Goal: Task Accomplishment & Management: Use online tool/utility

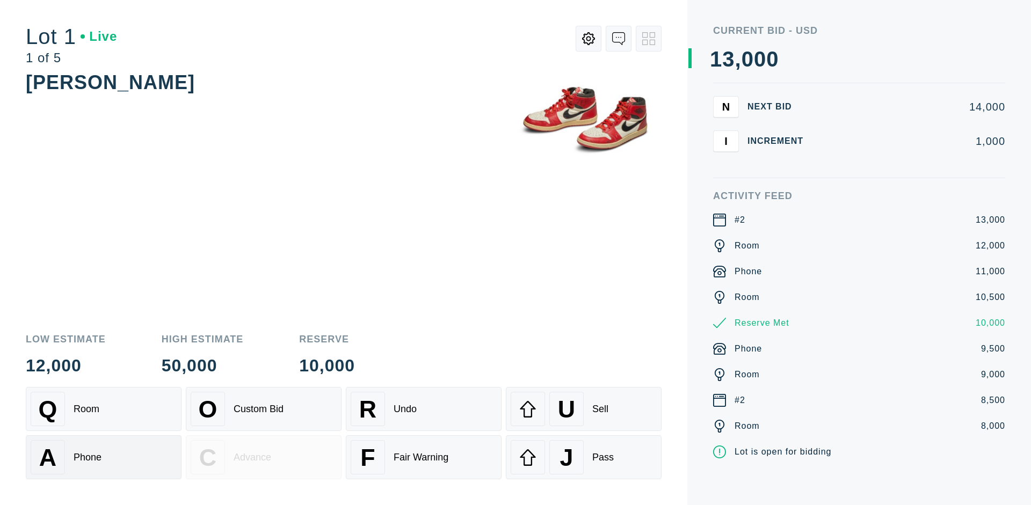
click at [104, 456] on div "A Phone" at bounding box center [104, 457] width 146 height 34
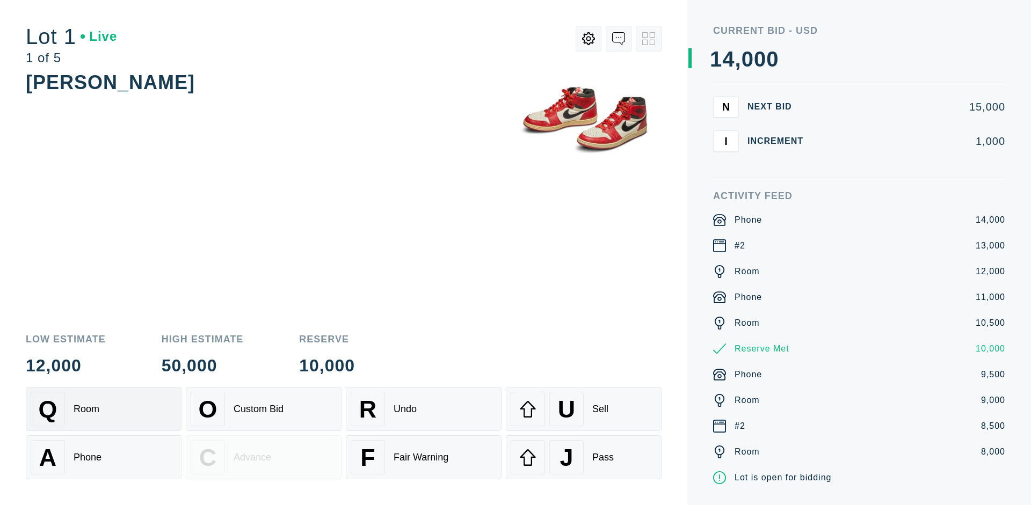
click at [104, 409] on div "Q Room" at bounding box center [104, 409] width 146 height 34
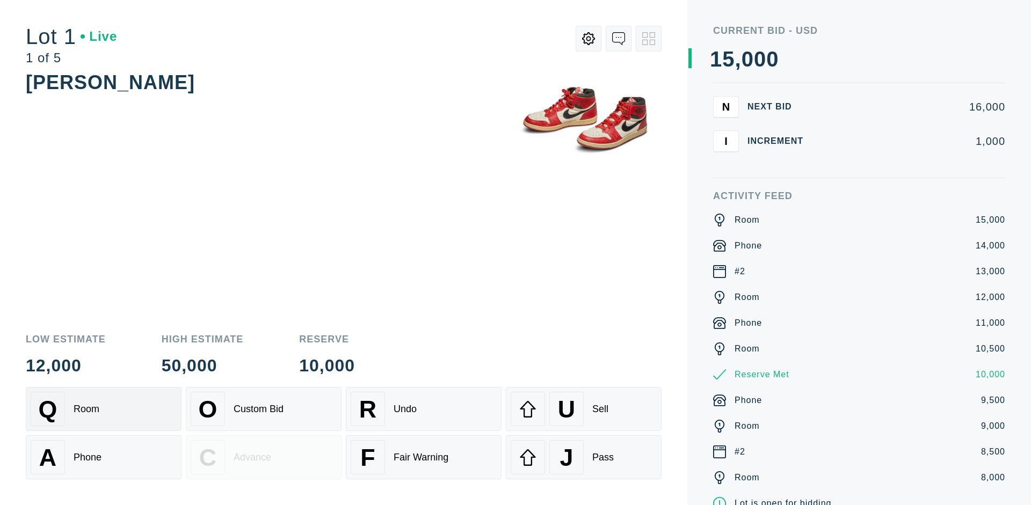
click at [424, 409] on div "R Undo" at bounding box center [424, 409] width 146 height 34
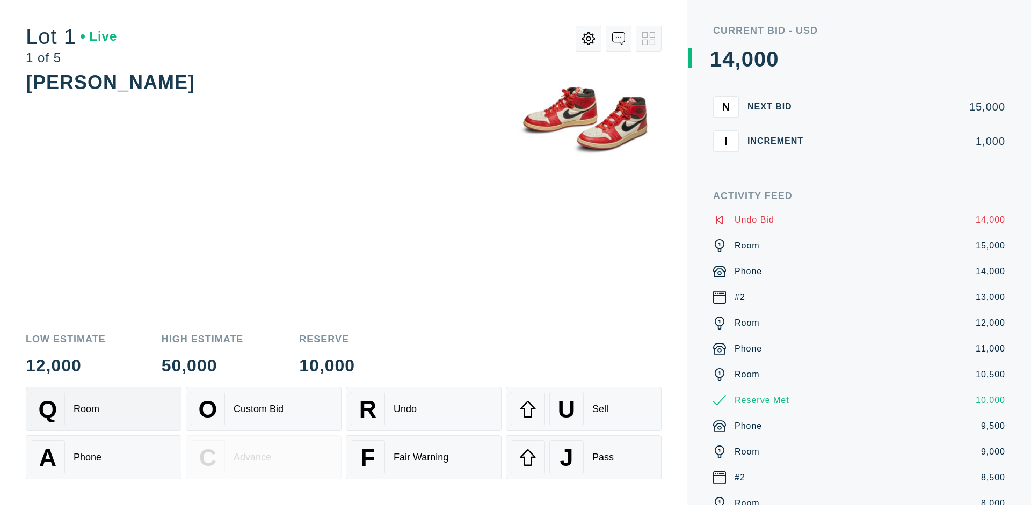
click at [104, 409] on div "Q Room" at bounding box center [104, 409] width 146 height 34
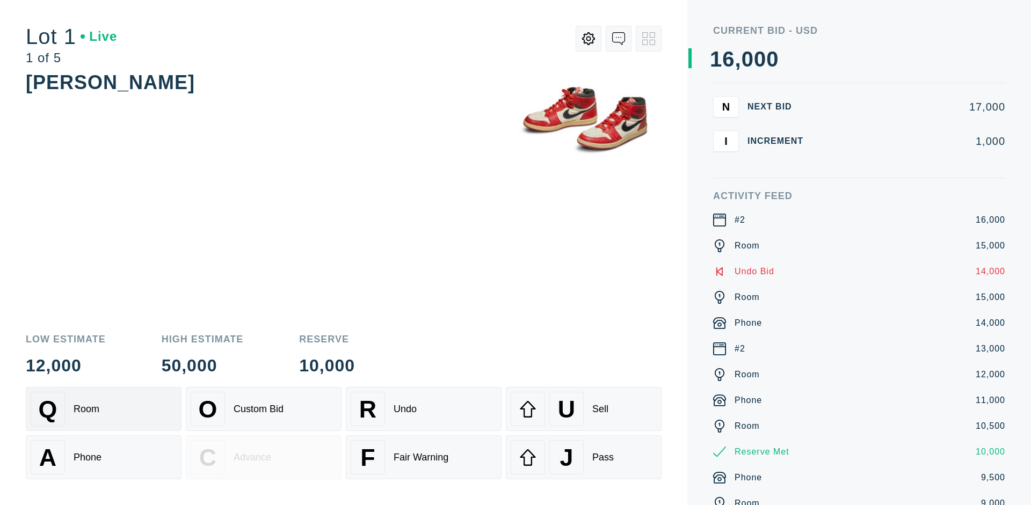
click at [104, 458] on div "A Phone" at bounding box center [104, 457] width 146 height 34
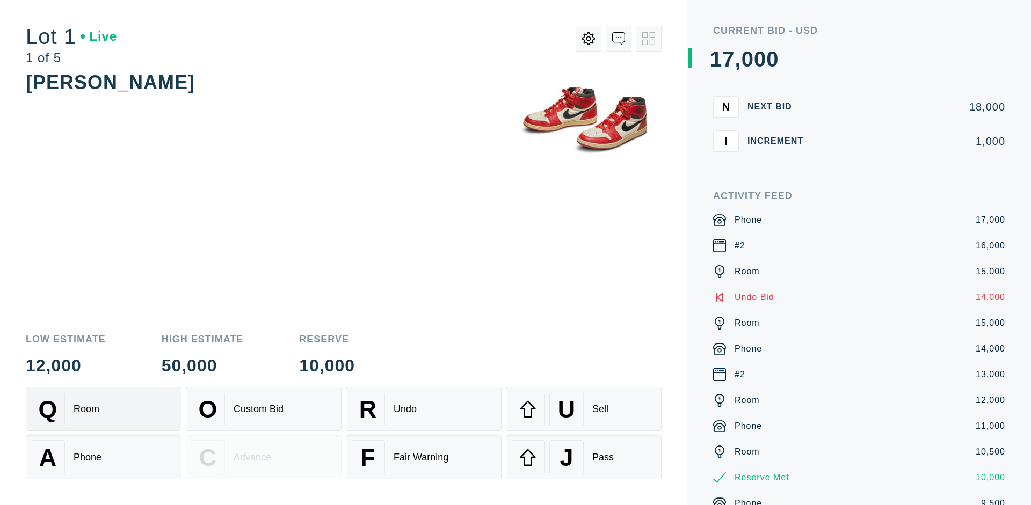
click at [104, 409] on div "Q Room" at bounding box center [104, 409] width 146 height 34
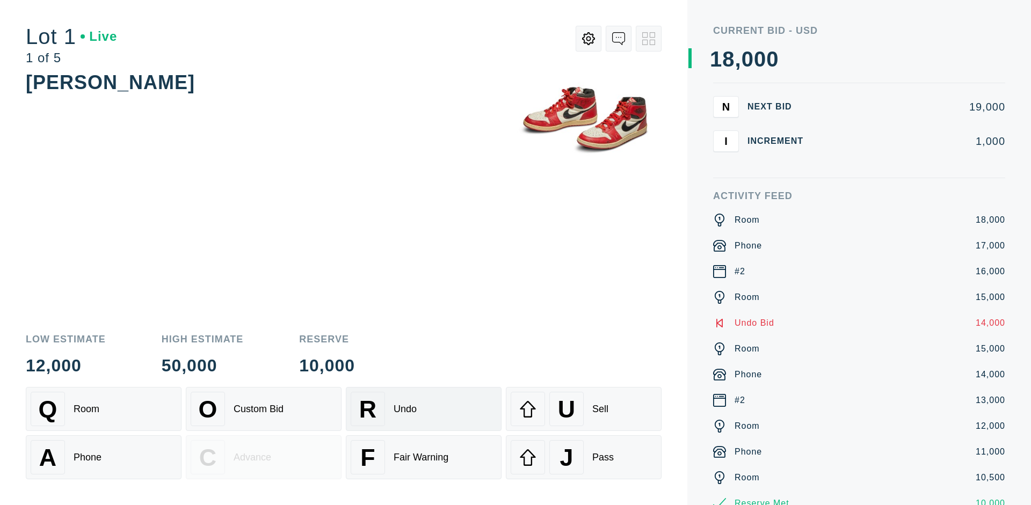
click at [424, 409] on div "R Undo" at bounding box center [424, 409] width 146 height 34
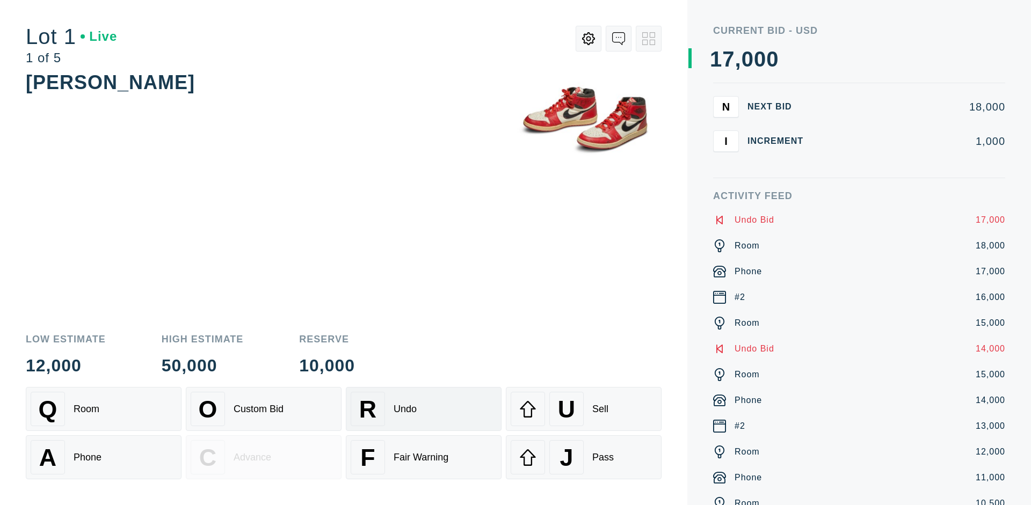
click at [584, 409] on div "U Sell" at bounding box center [584, 409] width 146 height 34
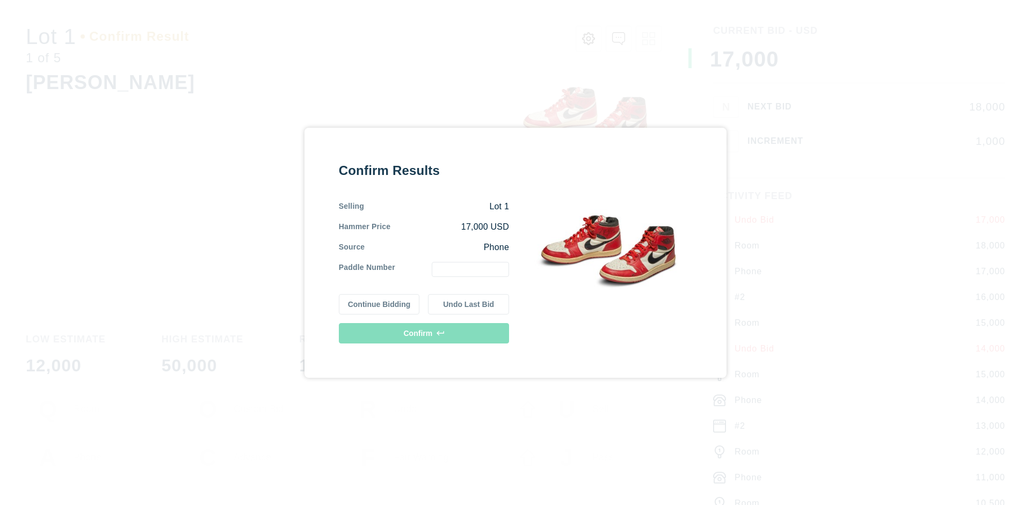
click at [380, 304] on button "Continue Bidding" at bounding box center [379, 304] width 81 height 20
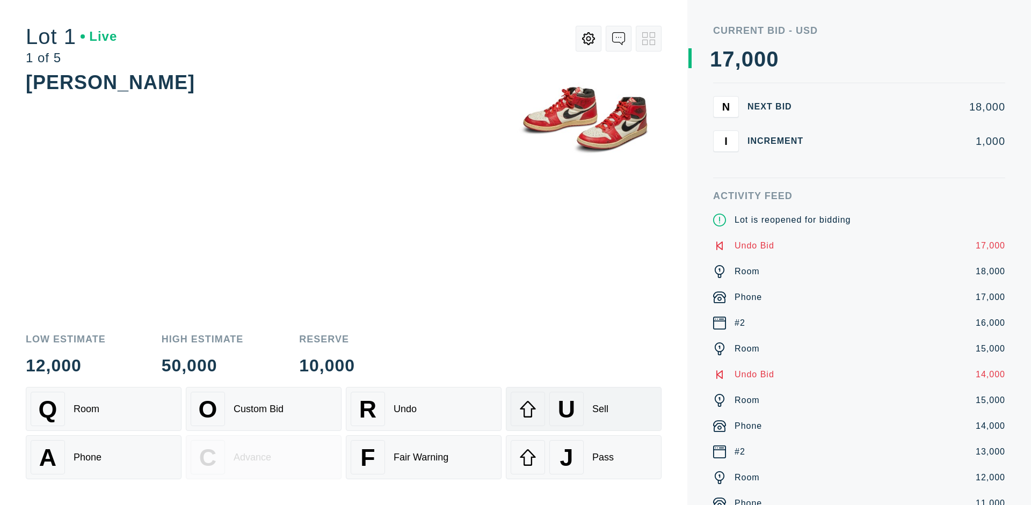
click at [584, 409] on div "U Sell" at bounding box center [584, 409] width 146 height 34
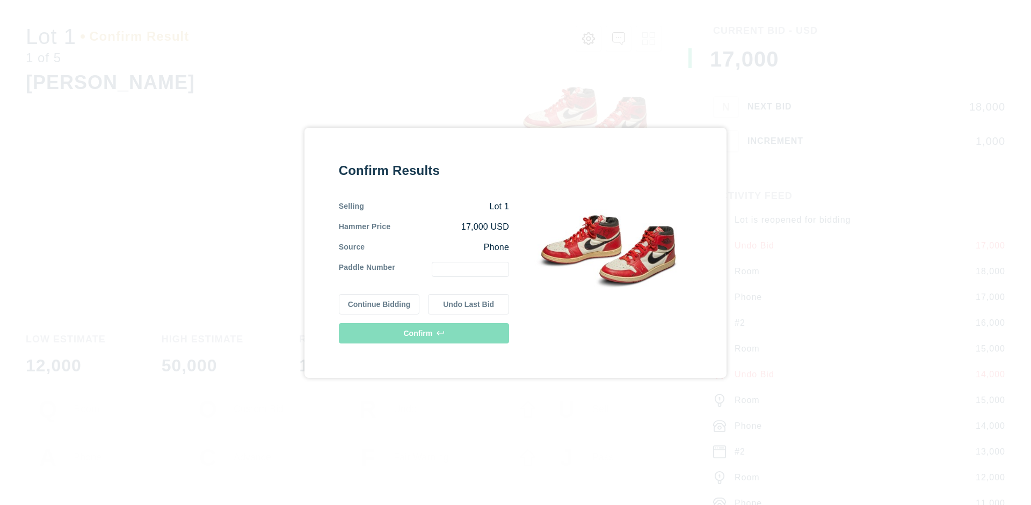
click at [469, 304] on button "Undo Last Bid" at bounding box center [468, 304] width 81 height 20
click at [380, 304] on button "Continue Bidding" at bounding box center [379, 304] width 81 height 20
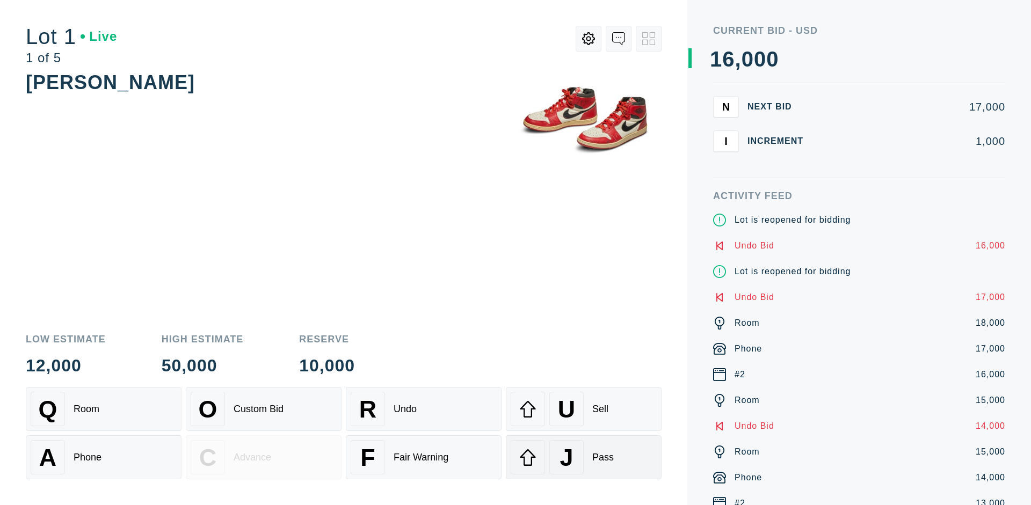
click at [584, 458] on div "J Pass" at bounding box center [584, 457] width 146 height 34
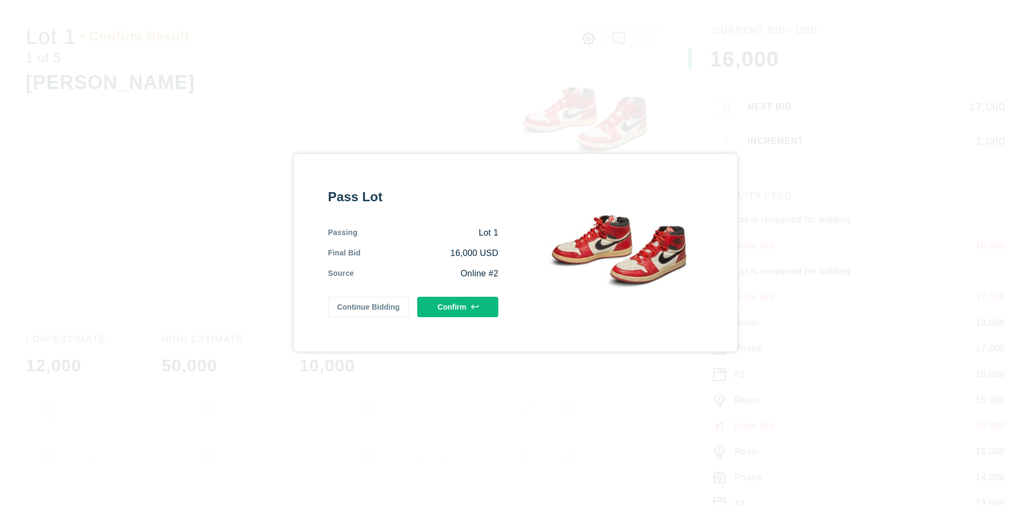
click at [458, 307] on button "Confirm" at bounding box center [457, 307] width 81 height 20
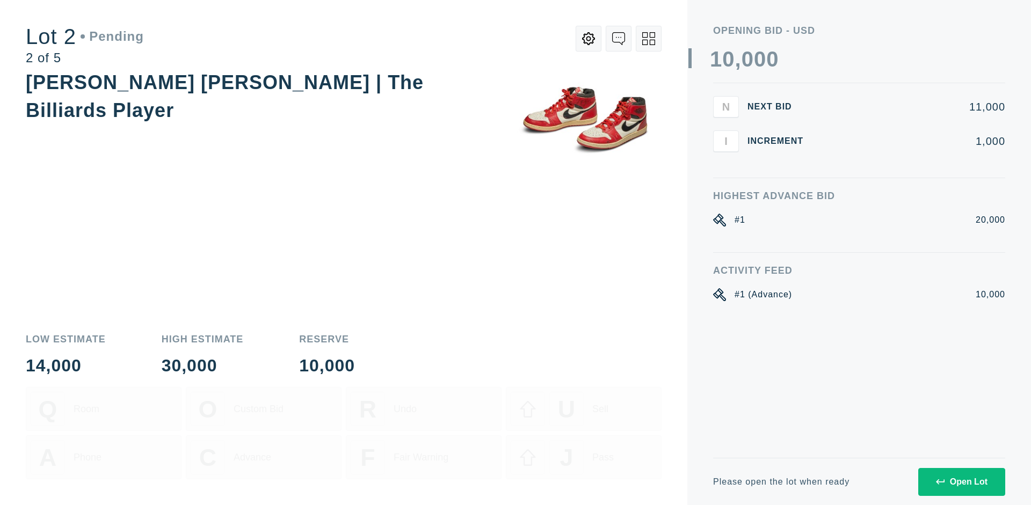
click at [961, 482] on div "Open Lot" at bounding box center [962, 482] width 52 height 10
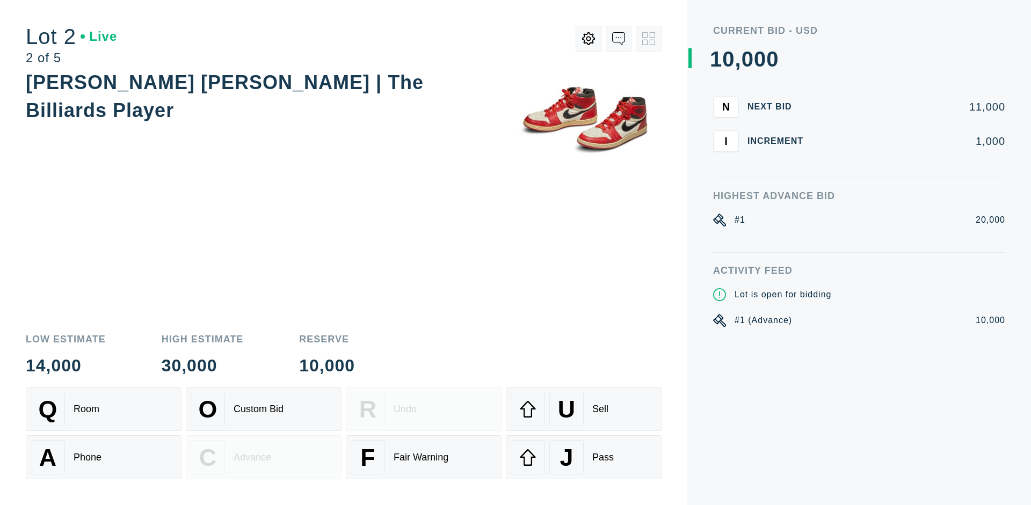
click at [104, 409] on div "Q Room" at bounding box center [104, 409] width 146 height 34
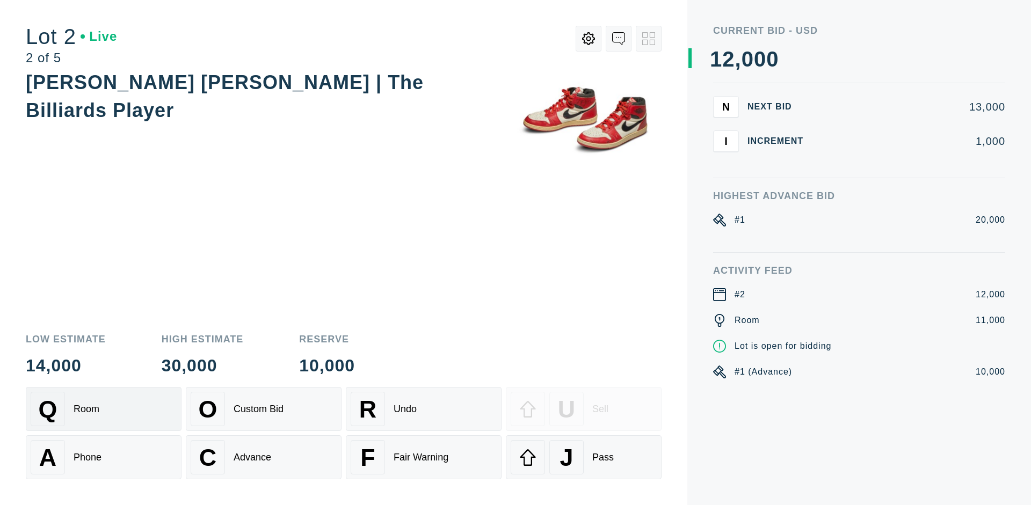
click at [264, 458] on div "Advance" at bounding box center [253, 457] width 38 height 11
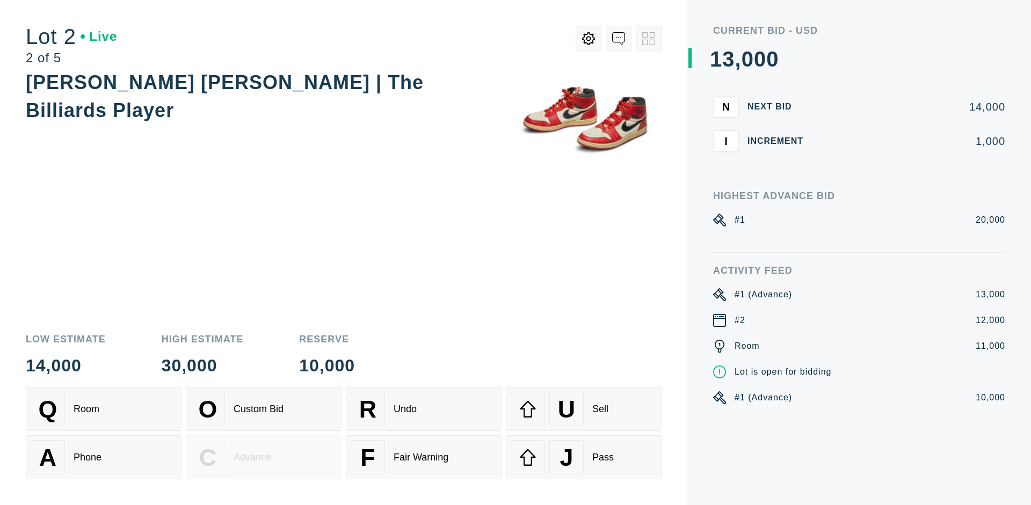
click at [584, 409] on div "U Sell" at bounding box center [584, 409] width 146 height 34
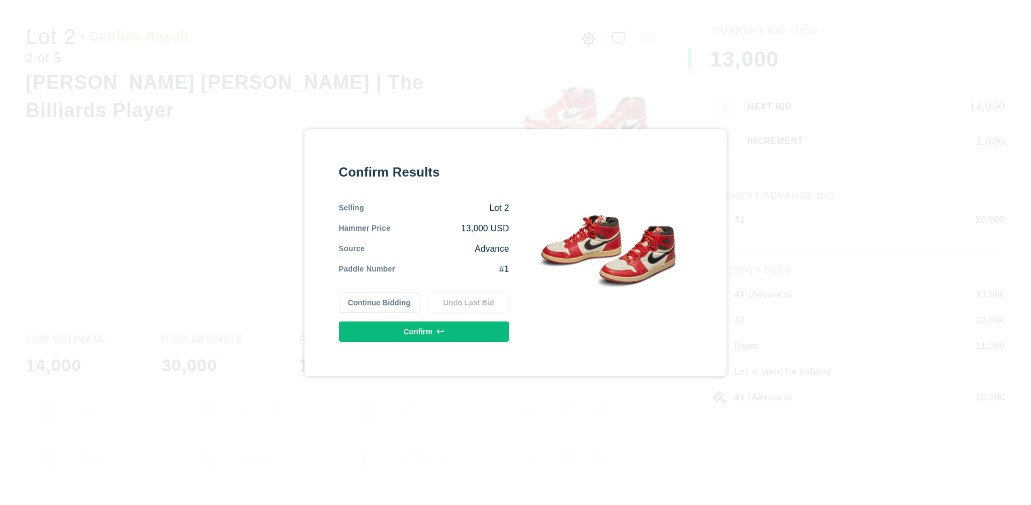
click at [424, 331] on button "Confirm" at bounding box center [424, 332] width 170 height 20
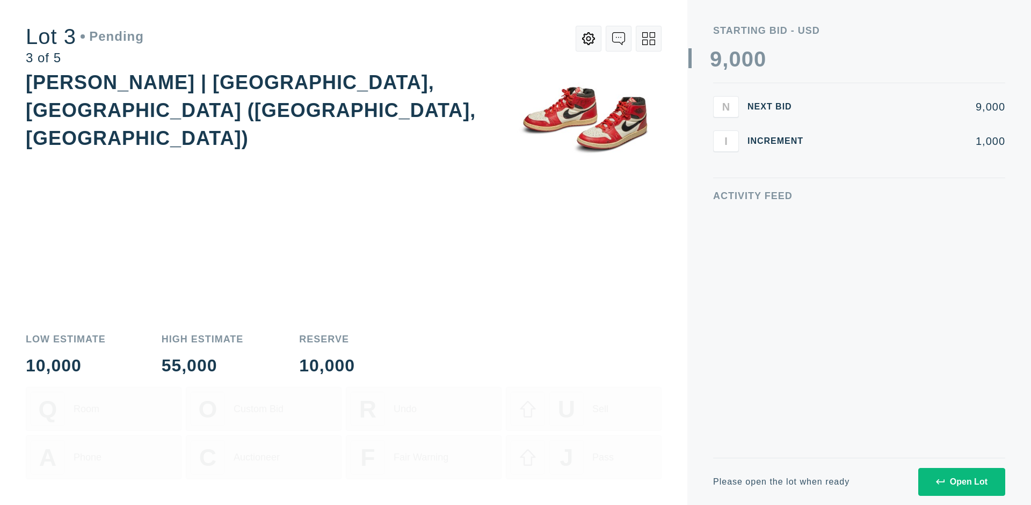
click at [961, 482] on div "Open Lot" at bounding box center [962, 482] width 52 height 10
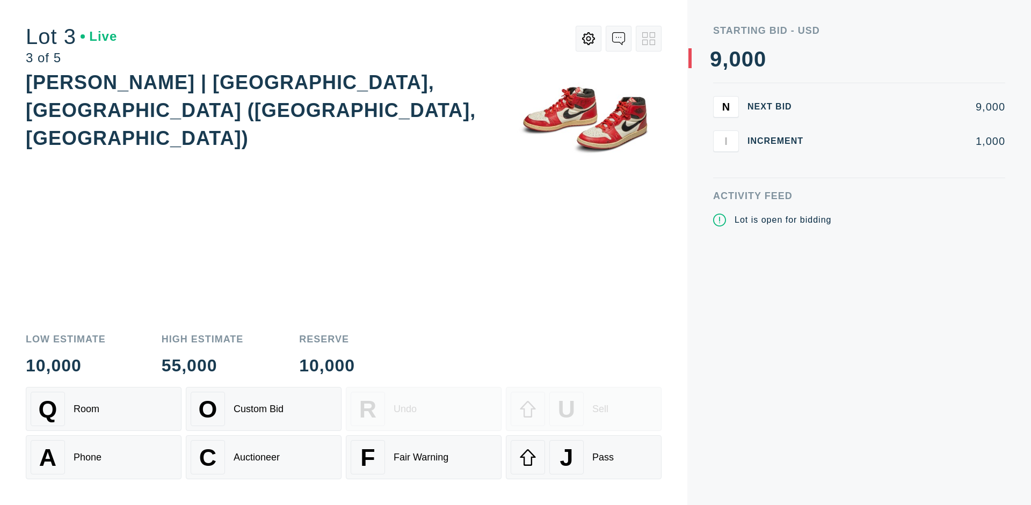
click at [584, 458] on div "J Pass" at bounding box center [584, 457] width 146 height 34
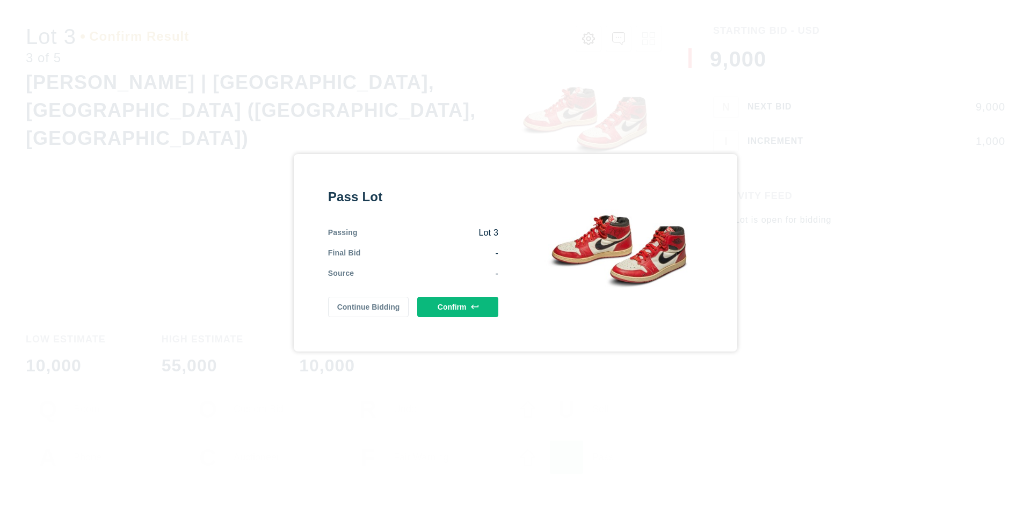
click at [458, 307] on button "Confirm" at bounding box center [457, 307] width 81 height 20
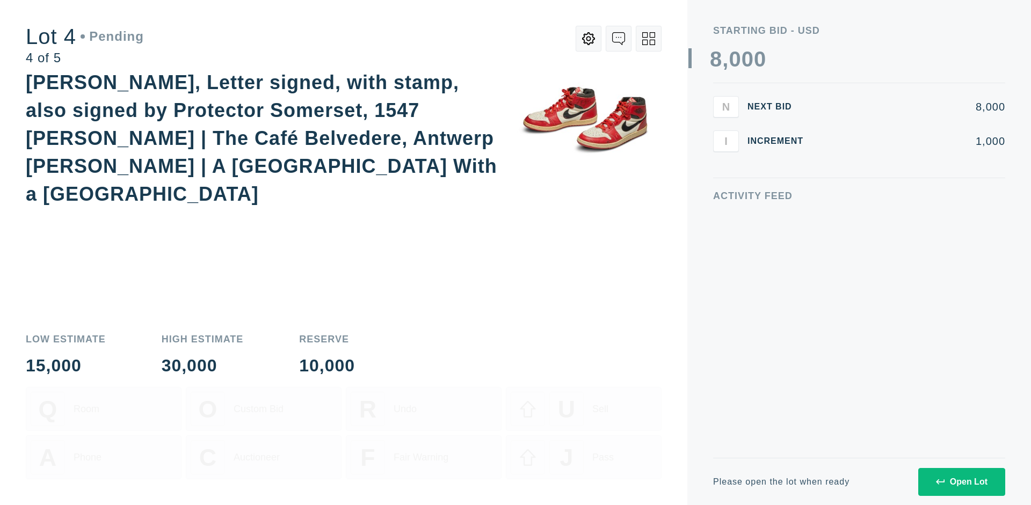
click at [961, 482] on div "Open Lot" at bounding box center [962, 482] width 52 height 10
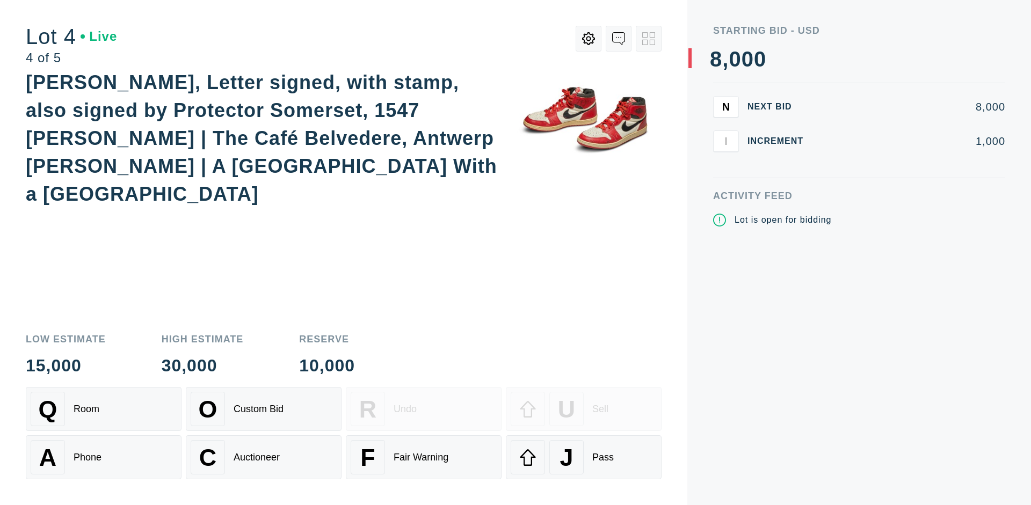
click at [104, 409] on div "Q Room" at bounding box center [104, 409] width 146 height 34
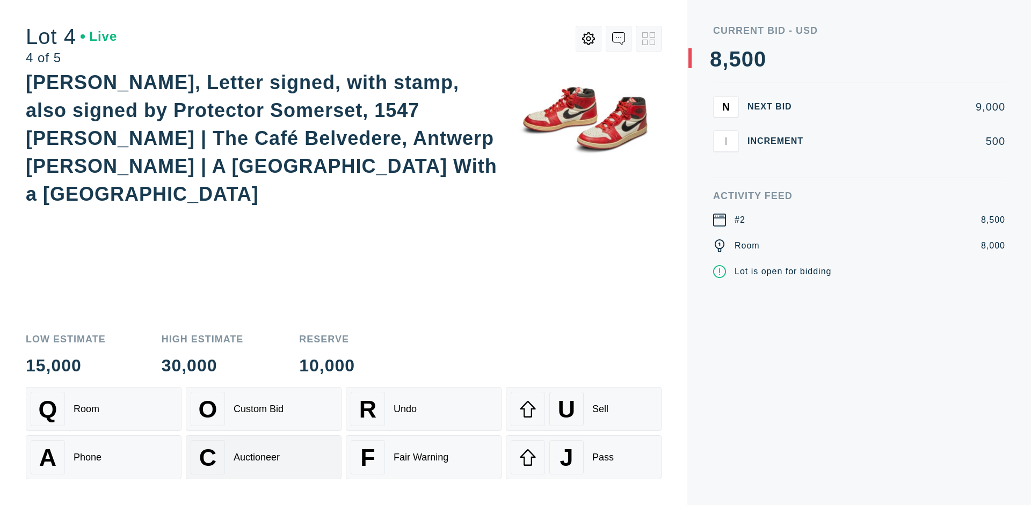
click at [264, 458] on div "Auctioneer" at bounding box center [257, 457] width 46 height 11
click at [584, 458] on div "J Pass" at bounding box center [584, 457] width 146 height 34
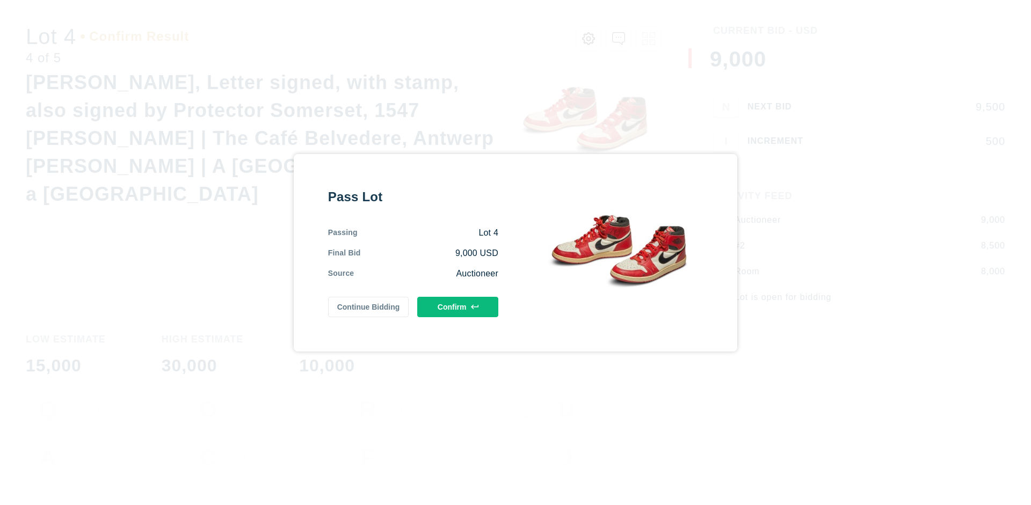
click at [458, 307] on button "Confirm" at bounding box center [457, 307] width 81 height 20
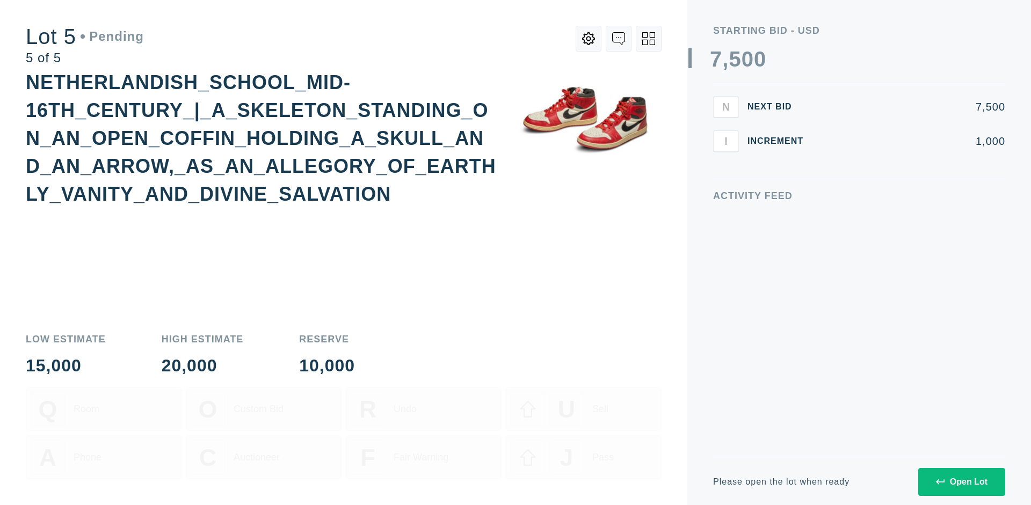
click at [961, 482] on div "Open Lot" at bounding box center [962, 482] width 52 height 10
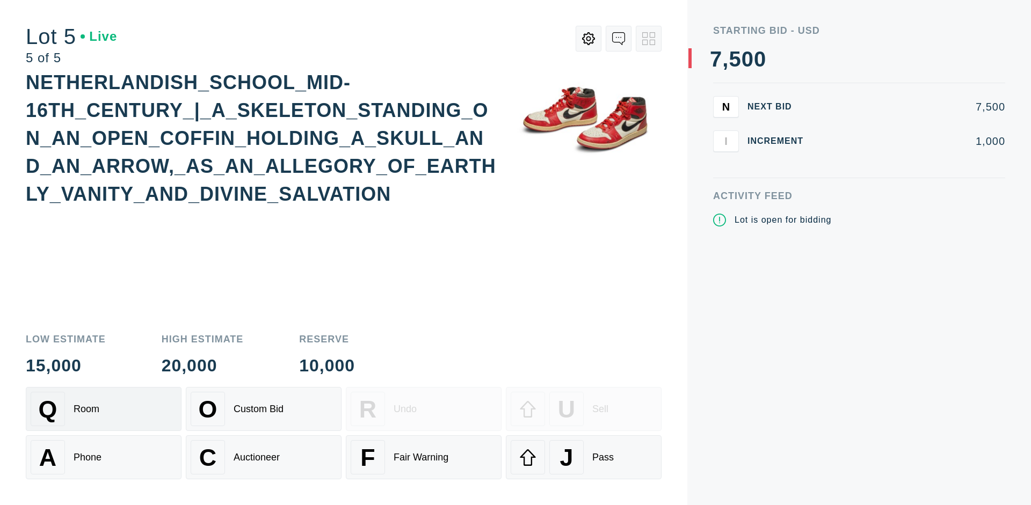
click at [104, 409] on div "Q Room" at bounding box center [104, 409] width 146 height 34
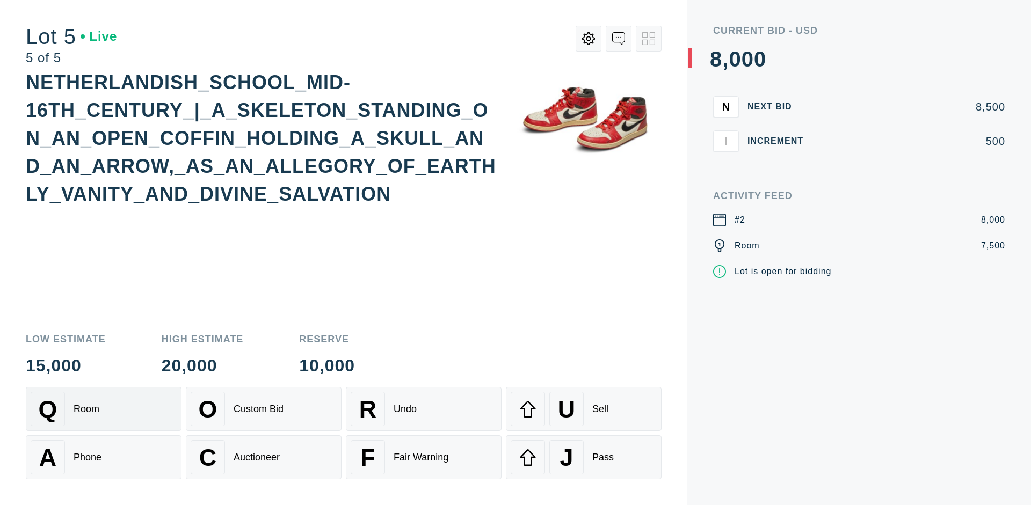
click at [104, 409] on div "Q Room" at bounding box center [104, 409] width 146 height 34
click at [584, 409] on div "U Sell" at bounding box center [584, 409] width 146 height 34
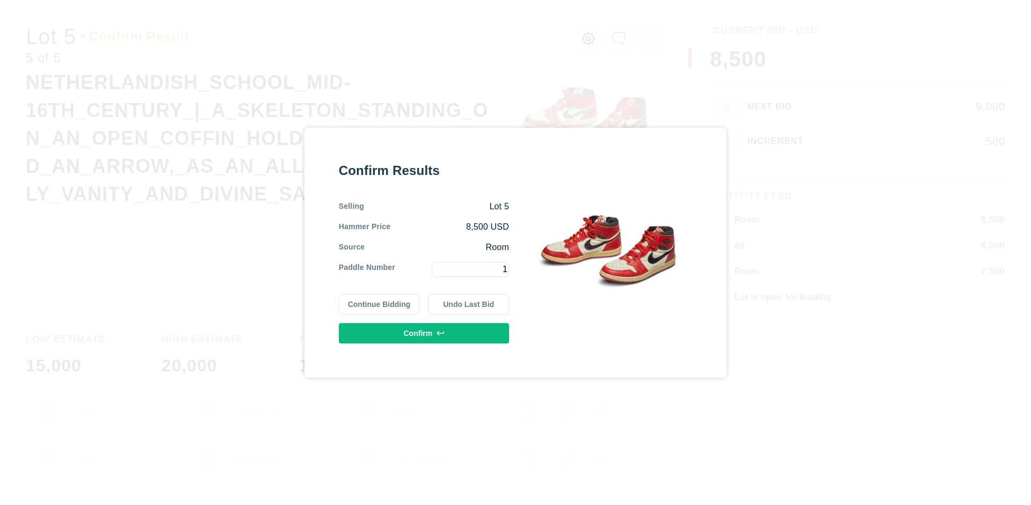
type input "1"
click at [424, 333] on button "Confirm" at bounding box center [424, 333] width 170 height 20
